Goal: Transaction & Acquisition: Obtain resource

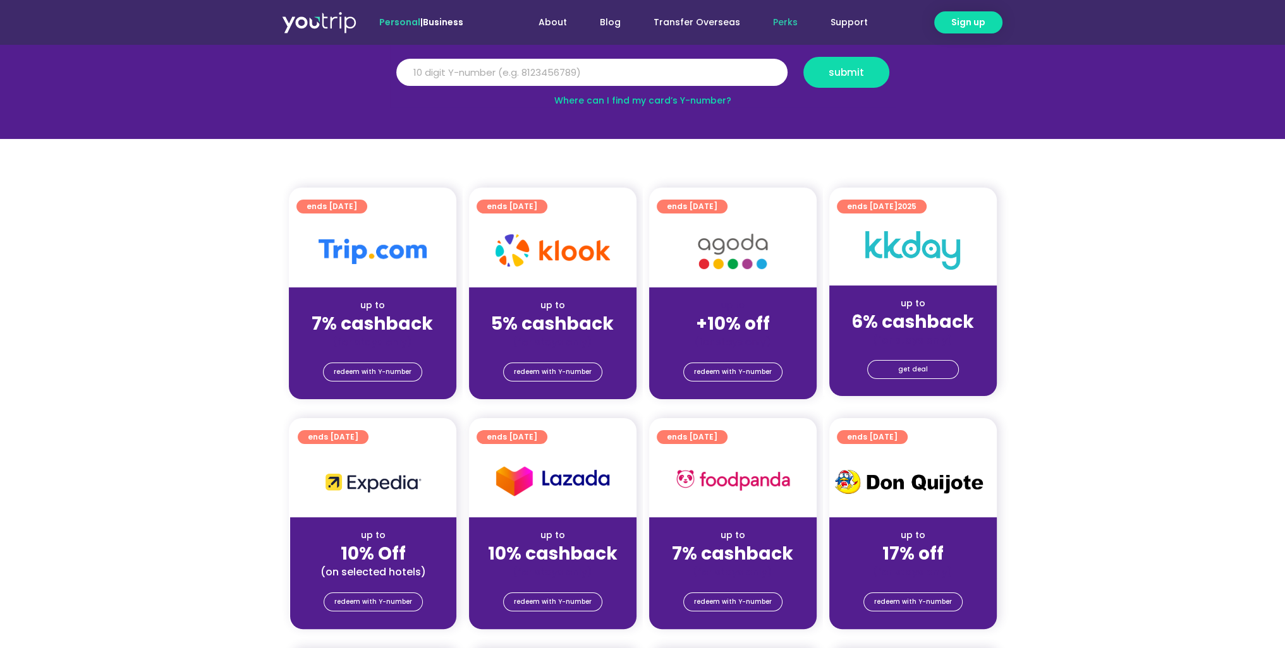
scroll to position [190, 0]
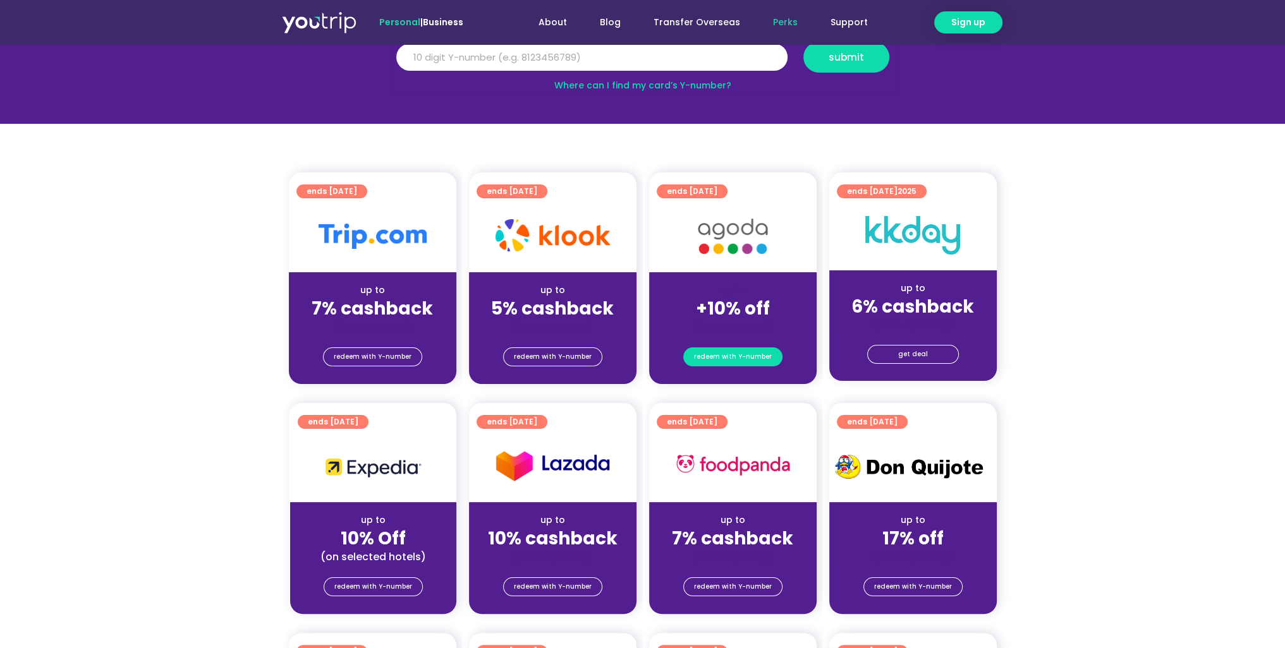
click at [739, 354] on span "redeem with Y-number" at bounding box center [733, 357] width 78 height 18
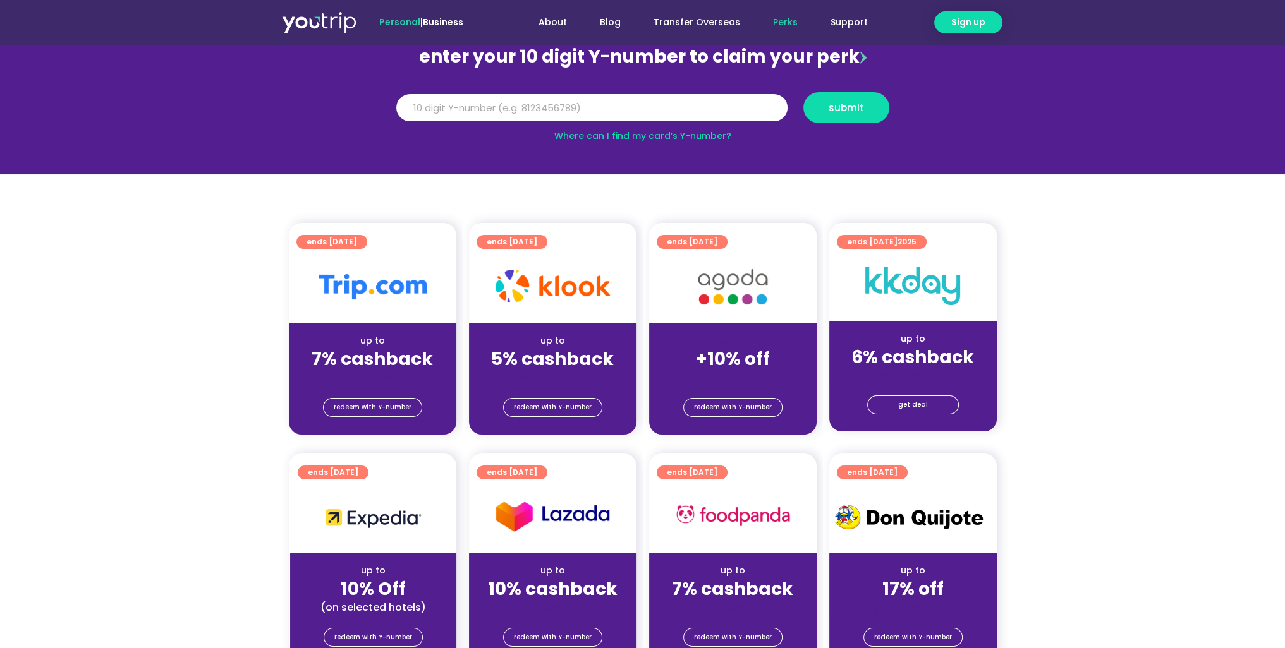
click at [675, 90] on div "Y Number submit" at bounding box center [643, 108] width 506 height 44
click at [658, 102] on input "Y Number" at bounding box center [591, 108] width 391 height 28
type input "5"
type input "8116365455"
click at [803, 92] on button "submit" at bounding box center [846, 107] width 86 height 31
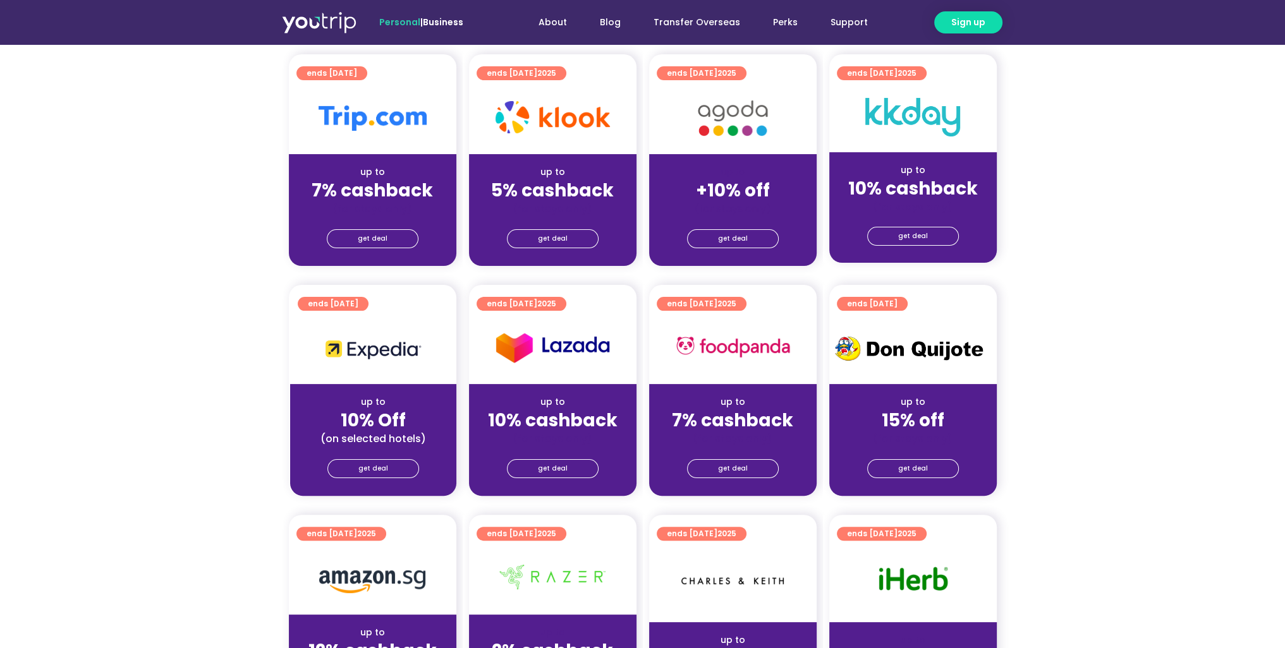
scroll to position [379, 0]
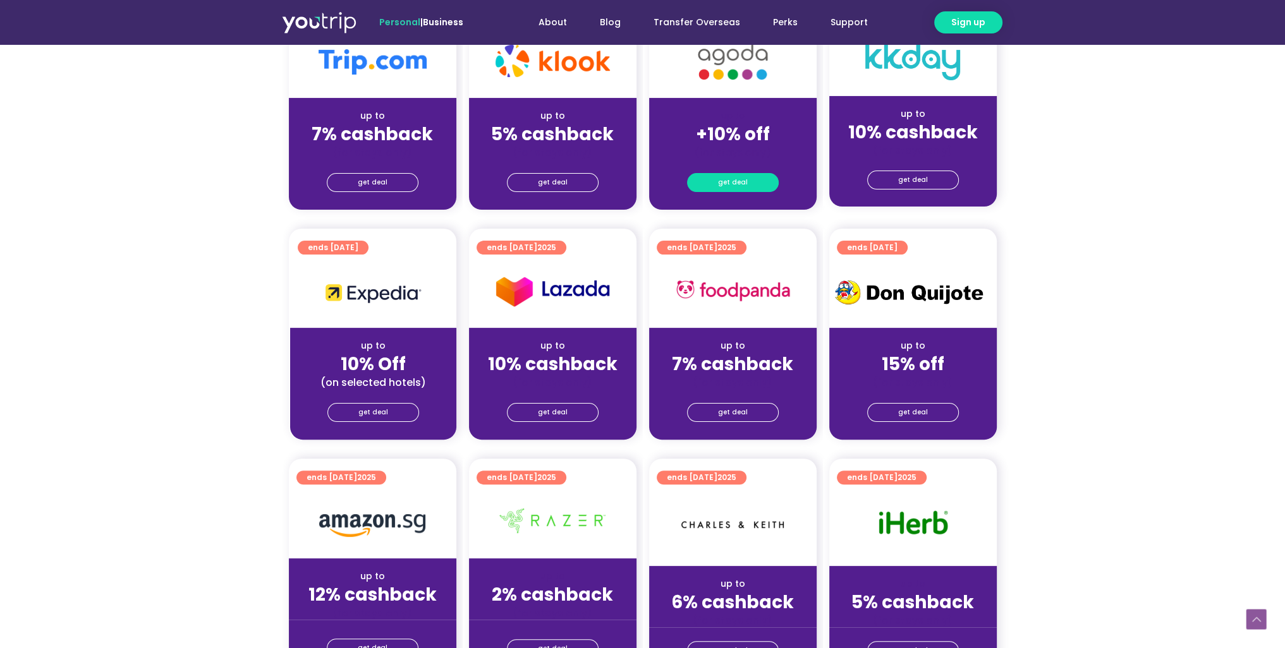
click at [751, 181] on link "get deal" at bounding box center [733, 182] width 92 height 19
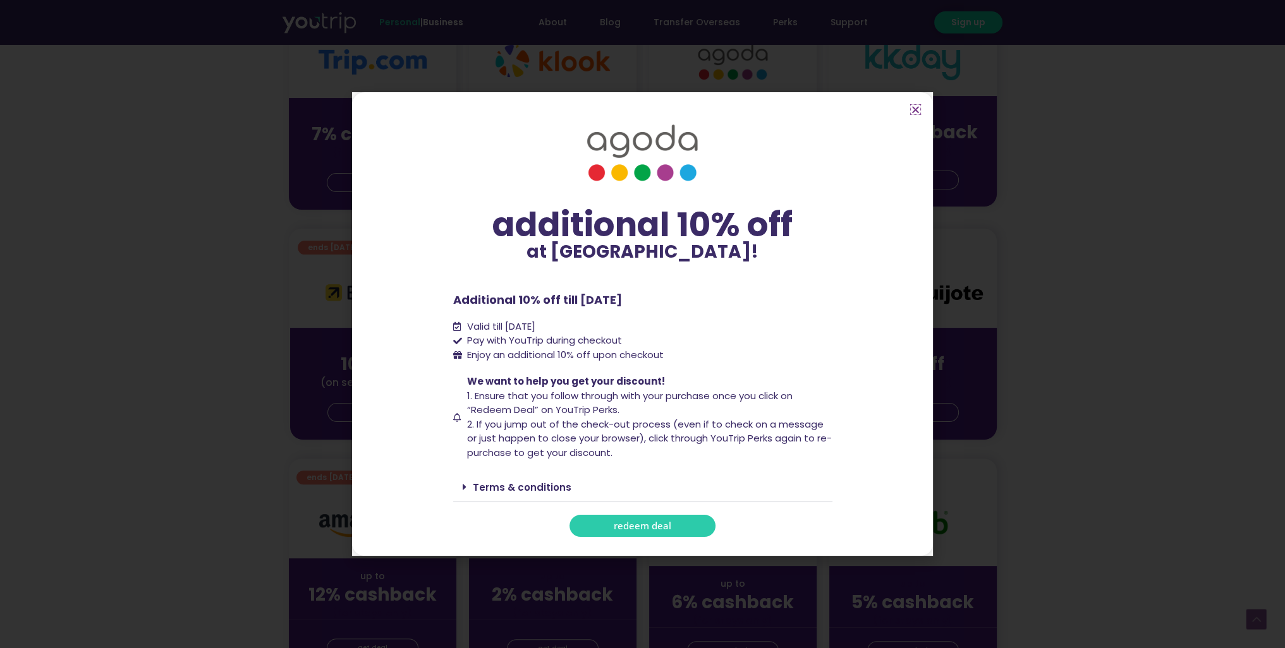
click at [917, 107] on icon "Close" at bounding box center [915, 109] width 9 height 9
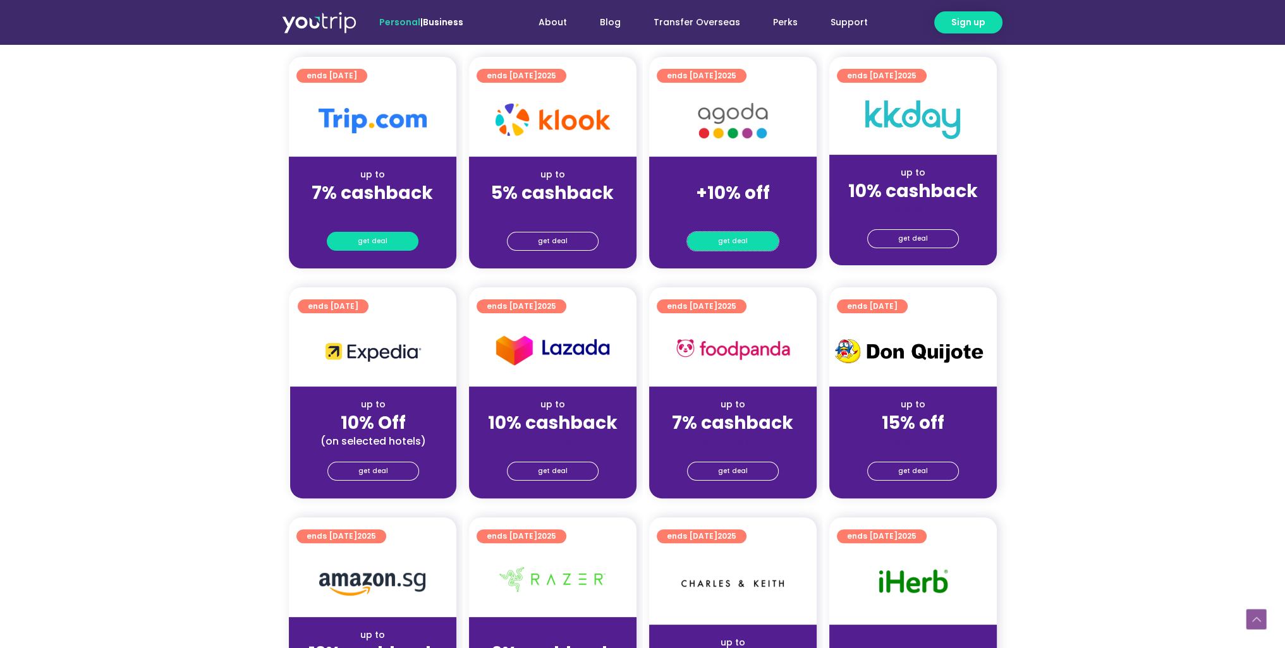
scroll to position [316, 0]
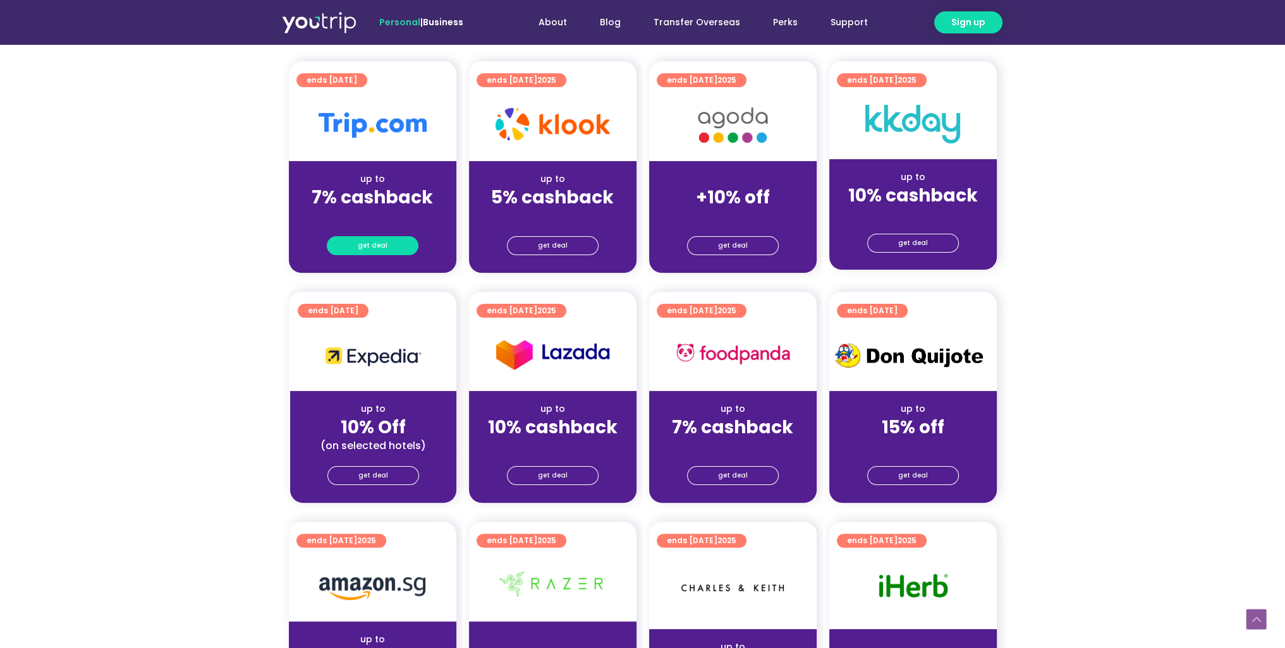
click at [387, 238] on link "get deal" at bounding box center [373, 245] width 92 height 19
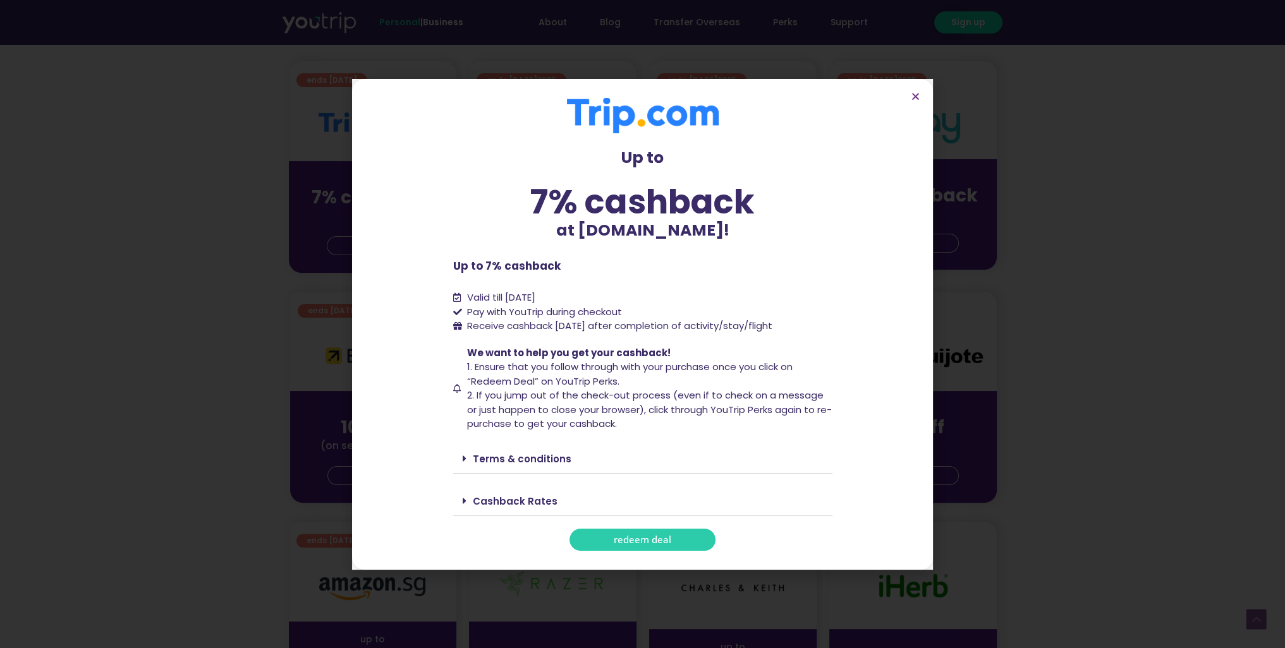
click at [656, 544] on span "redeem deal" at bounding box center [643, 539] width 58 height 9
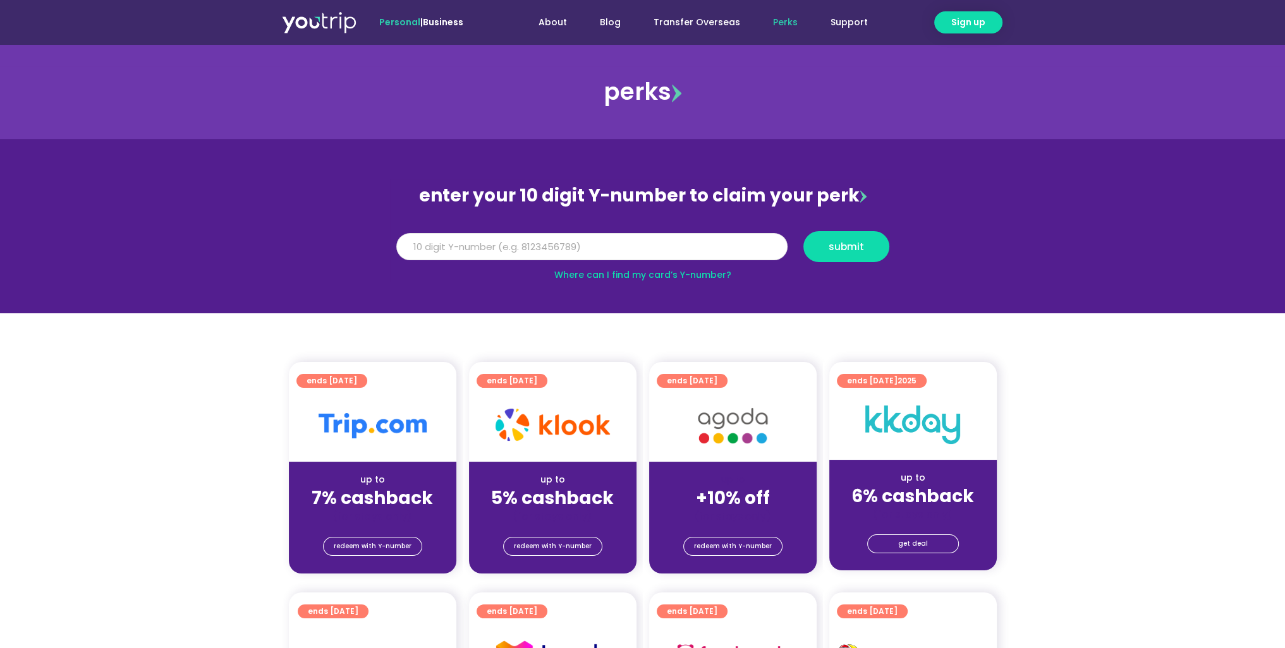
click at [607, 241] on input "Y Number" at bounding box center [591, 247] width 391 height 28
type input "8116365455"
click at [862, 231] on div "Y Number 8116365455 submit" at bounding box center [643, 247] width 506 height 44
click at [861, 245] on span "submit" at bounding box center [845, 246] width 35 height 9
